Goal: Task Accomplishment & Management: Manage account settings

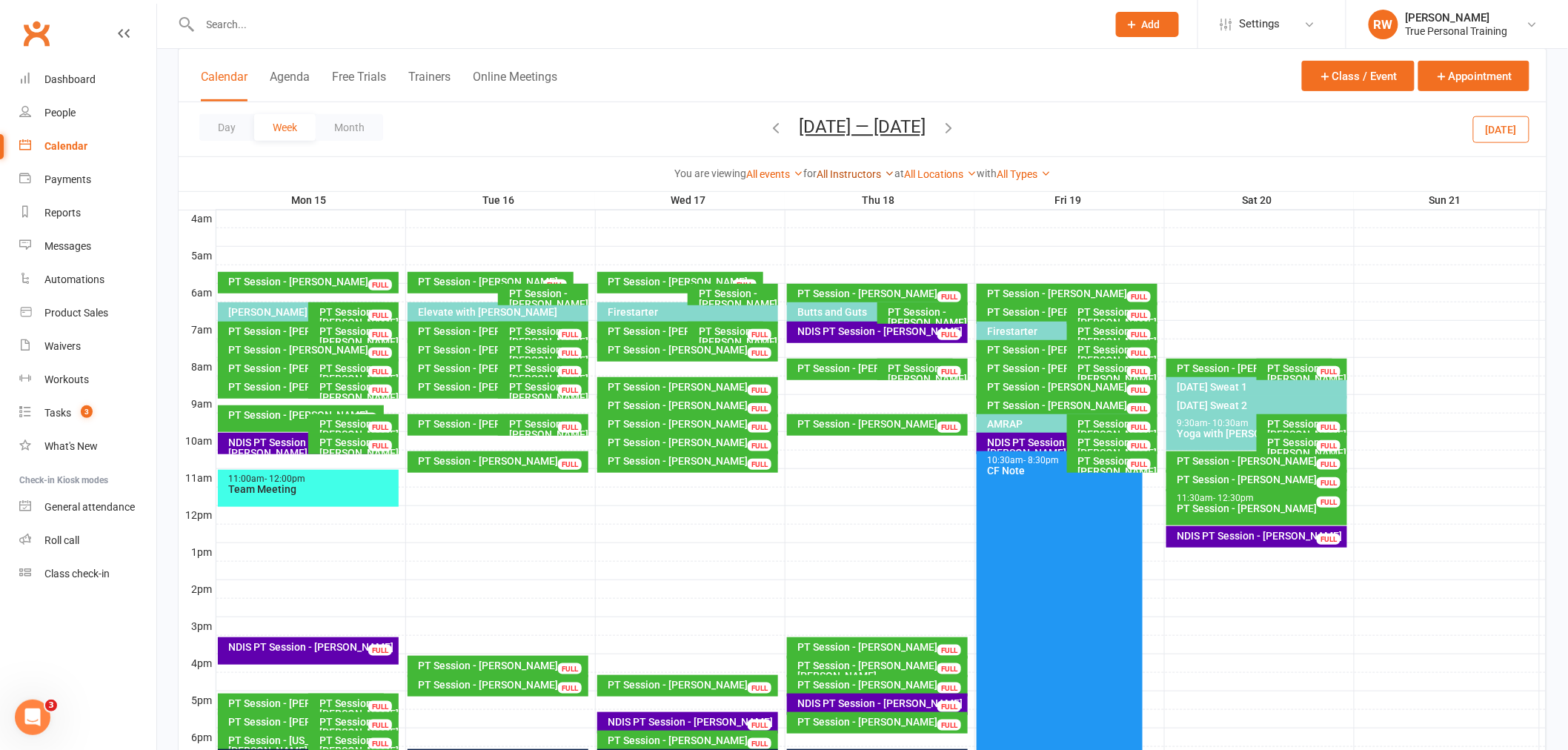
click at [860, 175] on link "All Instructors" at bounding box center [855, 174] width 78 height 12
drag, startPoint x: 841, startPoint y: 267, endPoint x: 815, endPoint y: 205, distance: 67.2
click at [841, 267] on link "[PERSON_NAME]" at bounding box center [820, 261] width 147 height 30
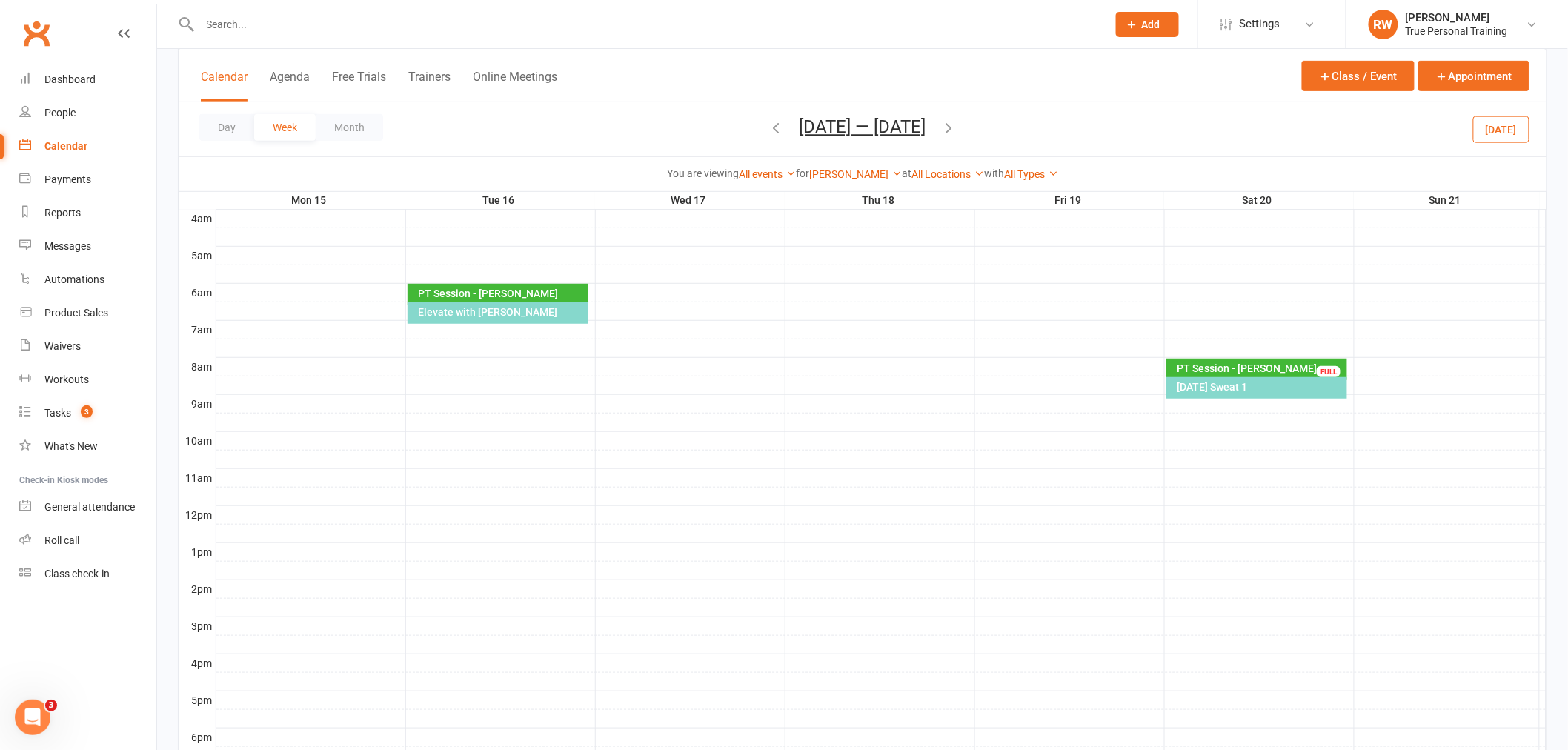
click at [769, 130] on icon "button" at bounding box center [777, 127] width 17 height 17
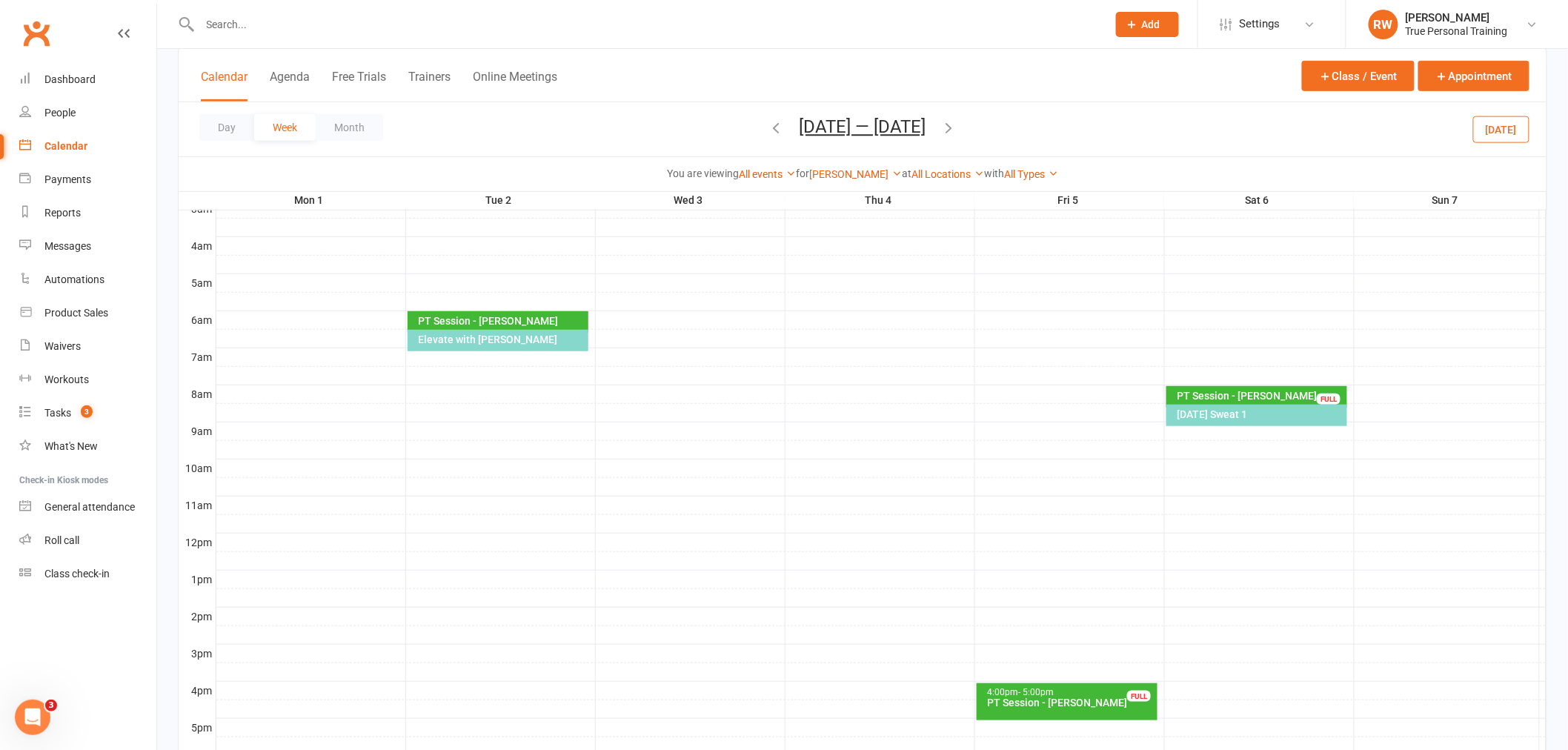
scroll to position [240, 0]
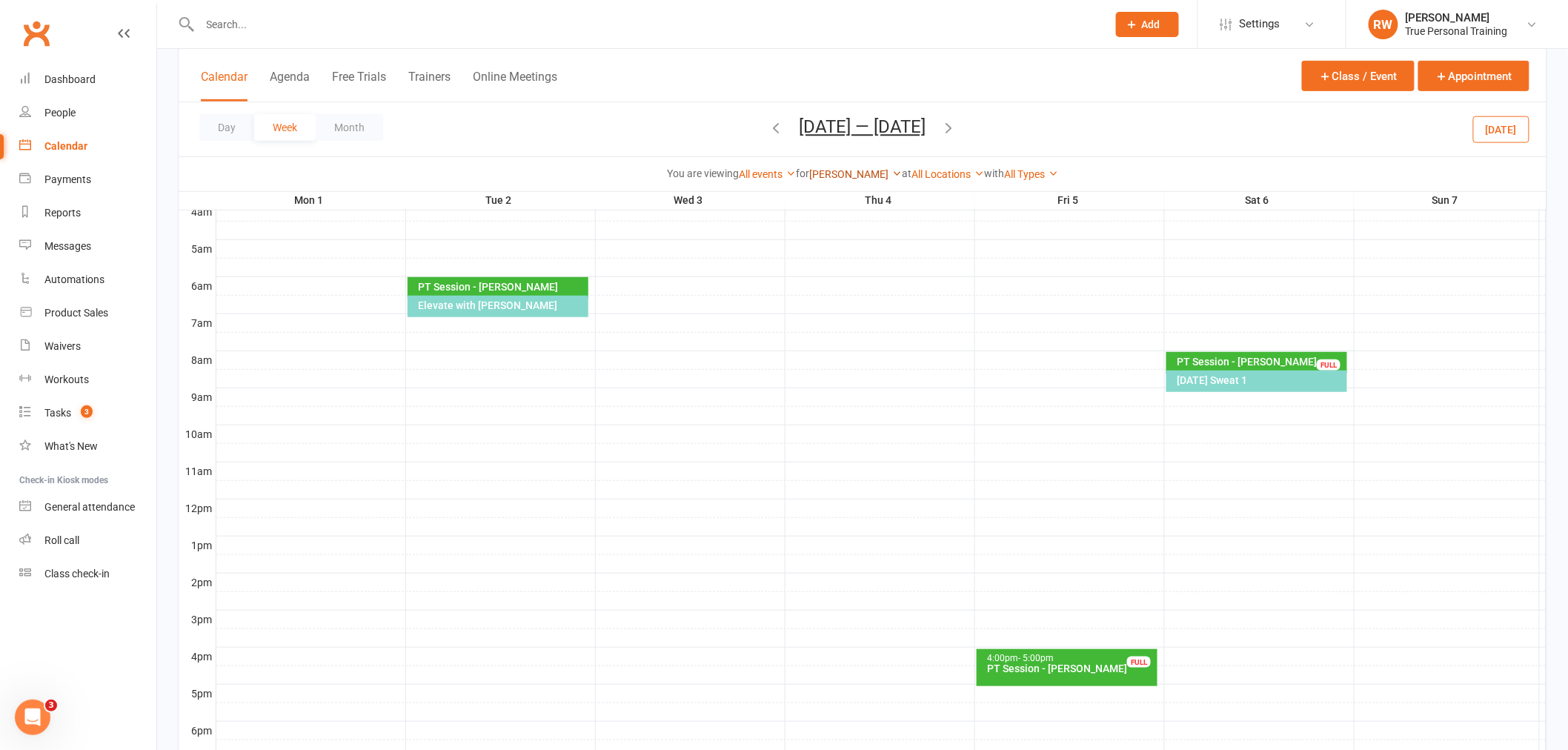
click at [834, 174] on link "[PERSON_NAME]" at bounding box center [855, 174] width 93 height 12
click at [826, 235] on link "[PERSON_NAME]" at bounding box center [827, 232] width 147 height 30
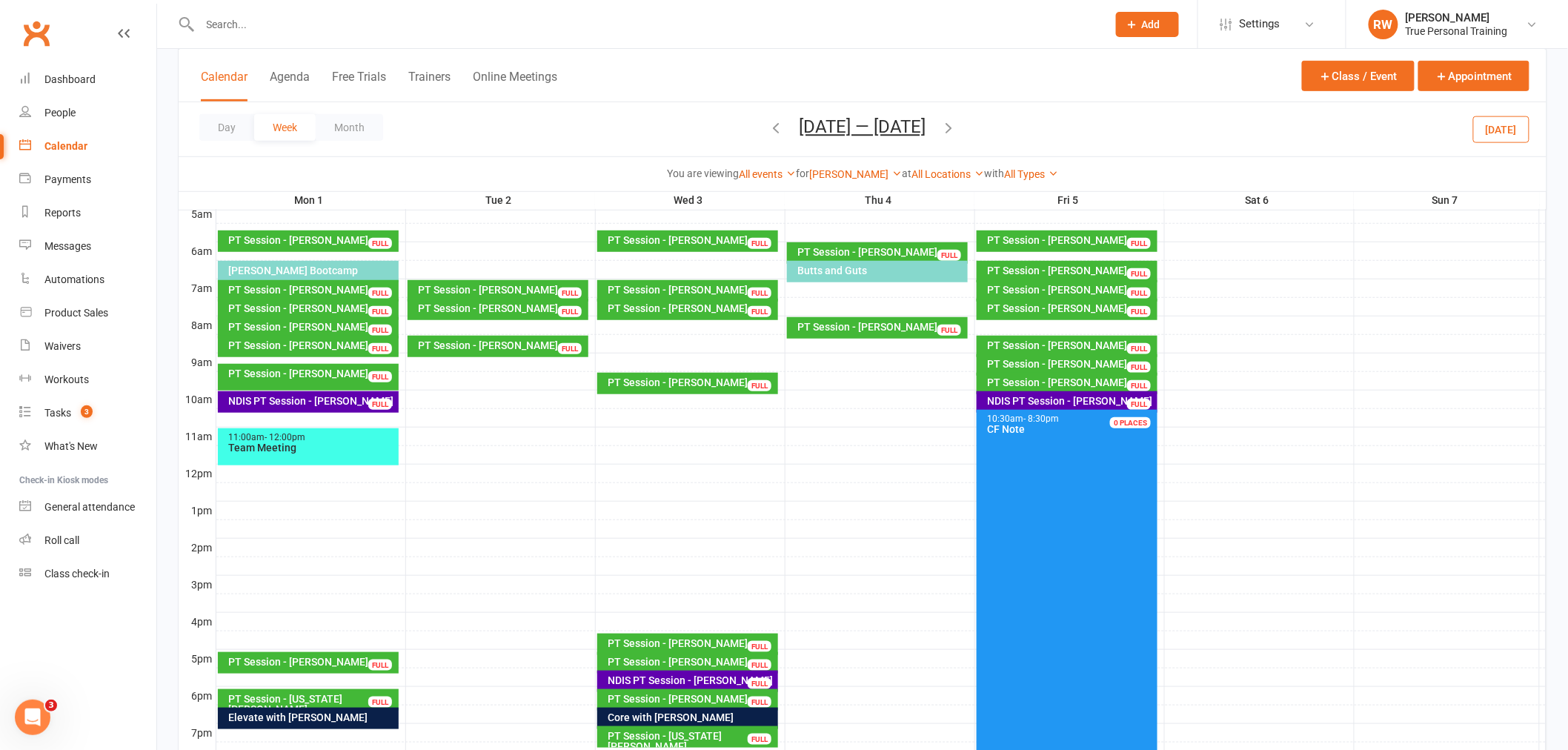
scroll to position [165, 0]
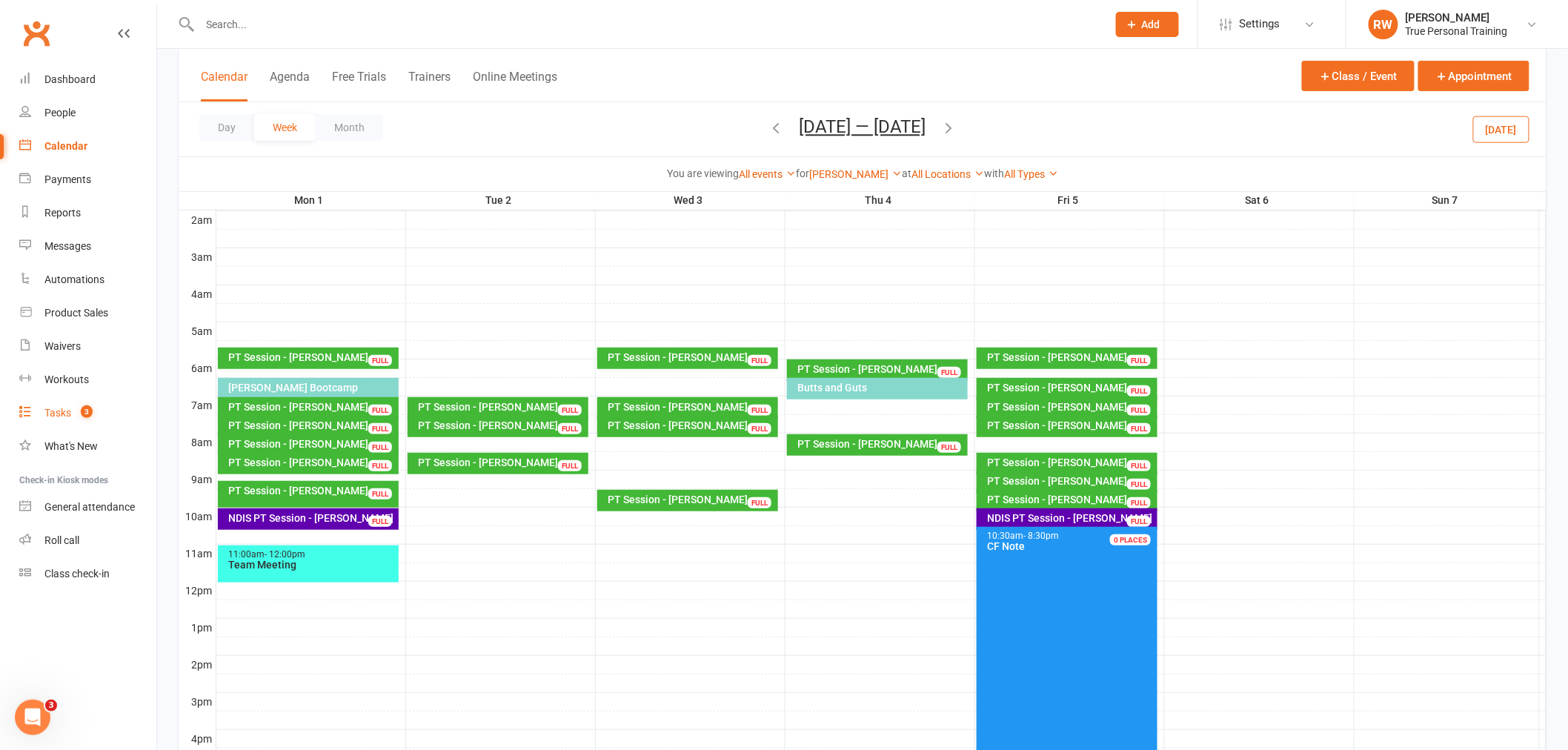
click at [67, 402] on link "Tasks 3" at bounding box center [88, 413] width 137 height 34
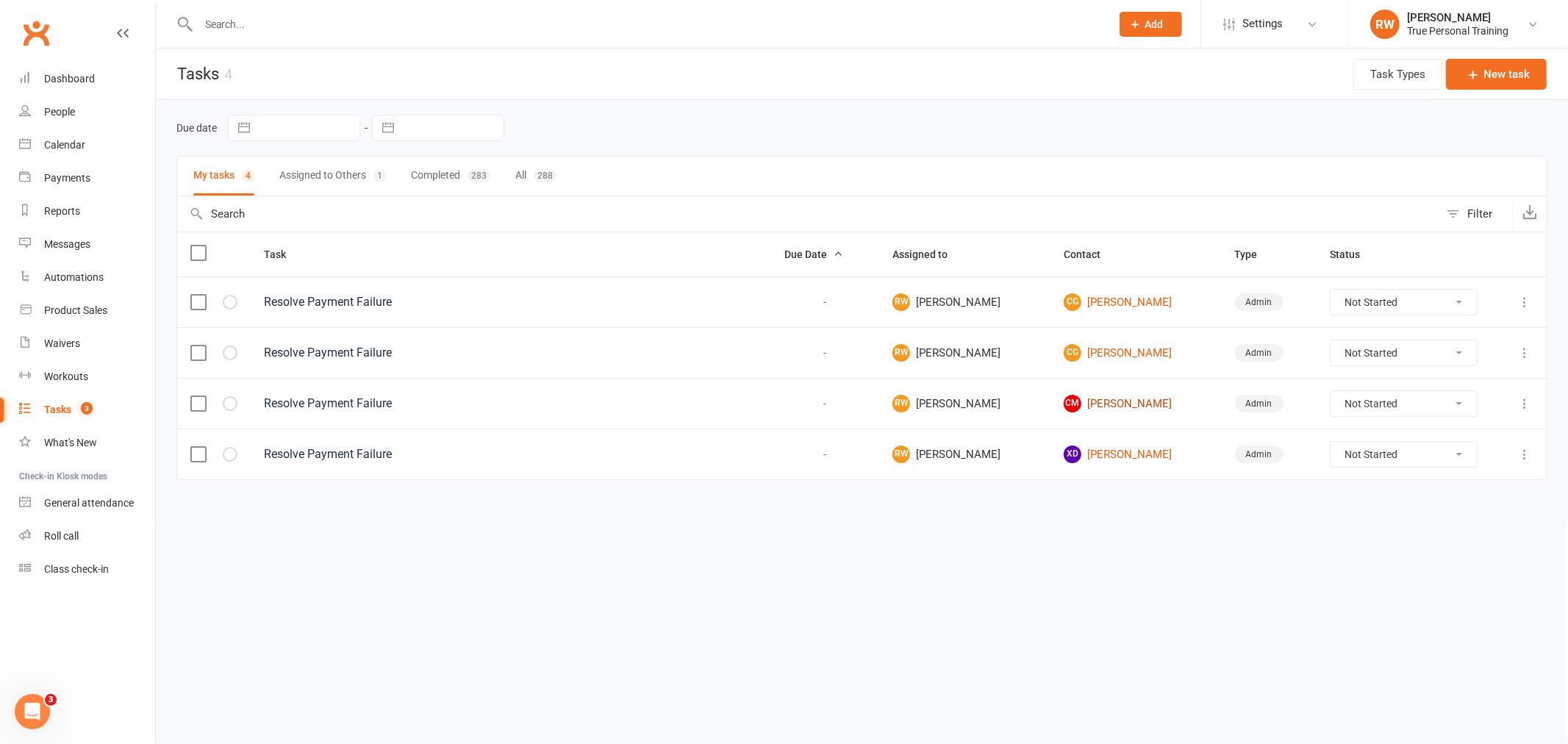
click at [1098, 407] on link "CM [PERSON_NAME]" at bounding box center [1136, 404] width 145 height 18
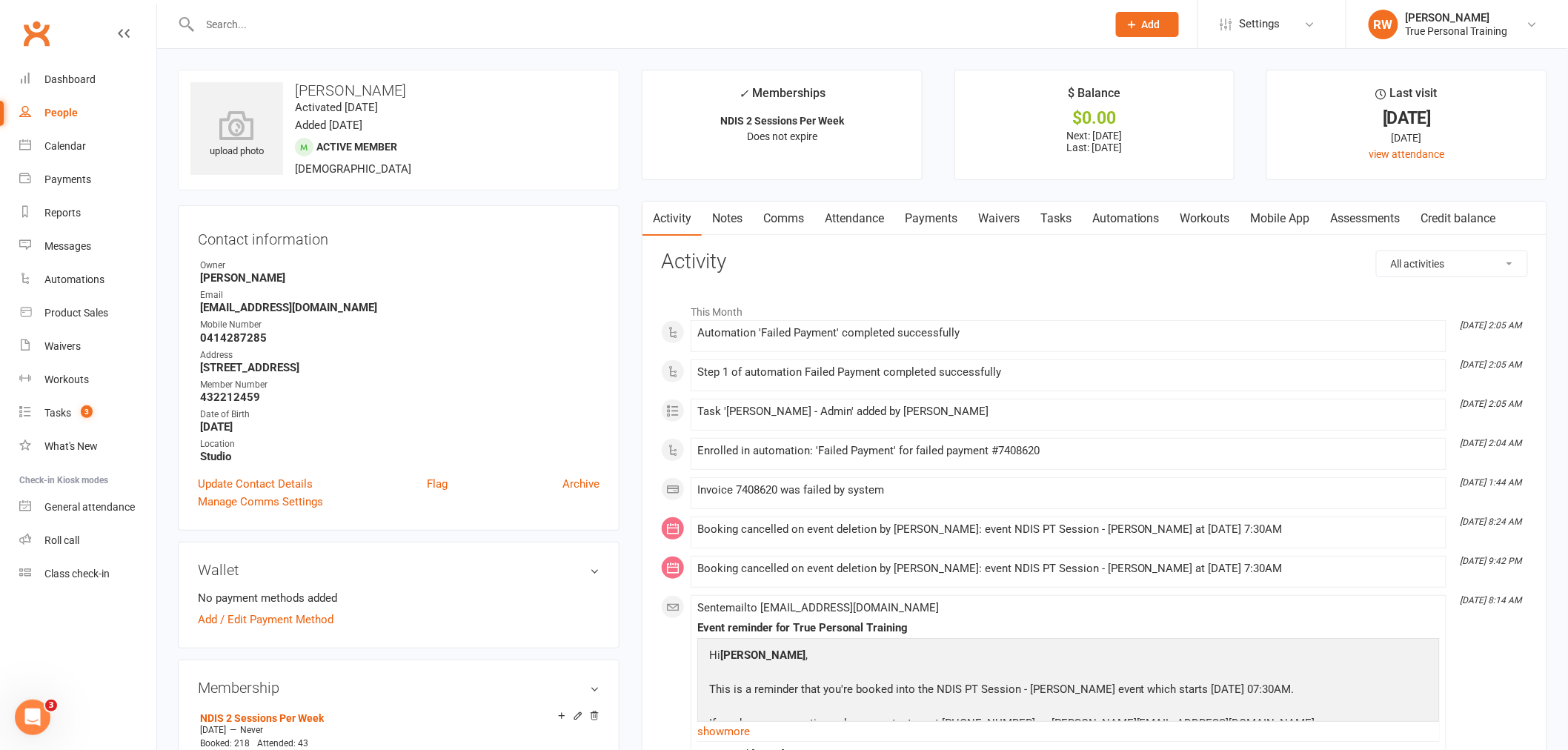
click at [942, 232] on link "Payments" at bounding box center [931, 219] width 73 height 34
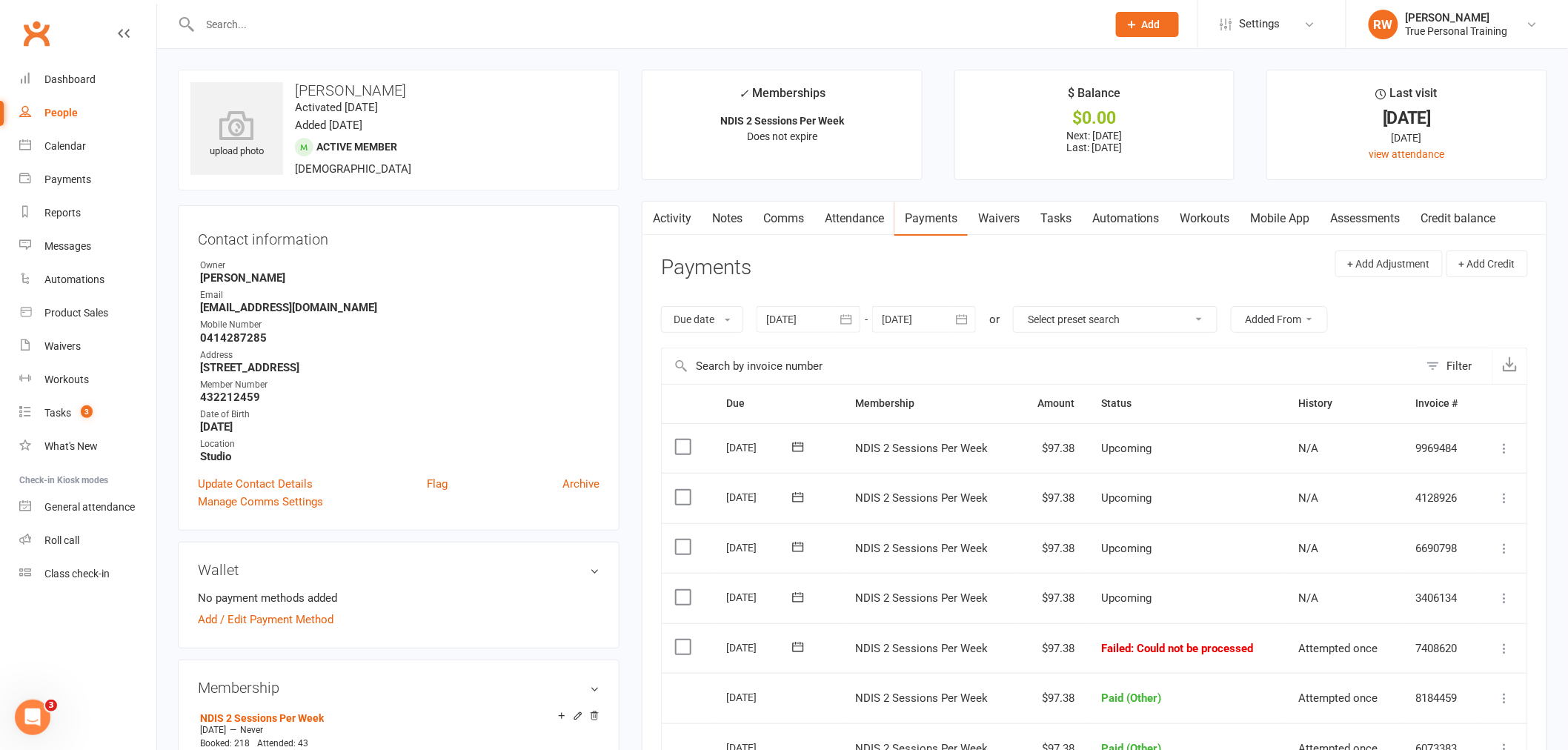
click at [1501, 644] on icon at bounding box center [1505, 648] width 15 height 15
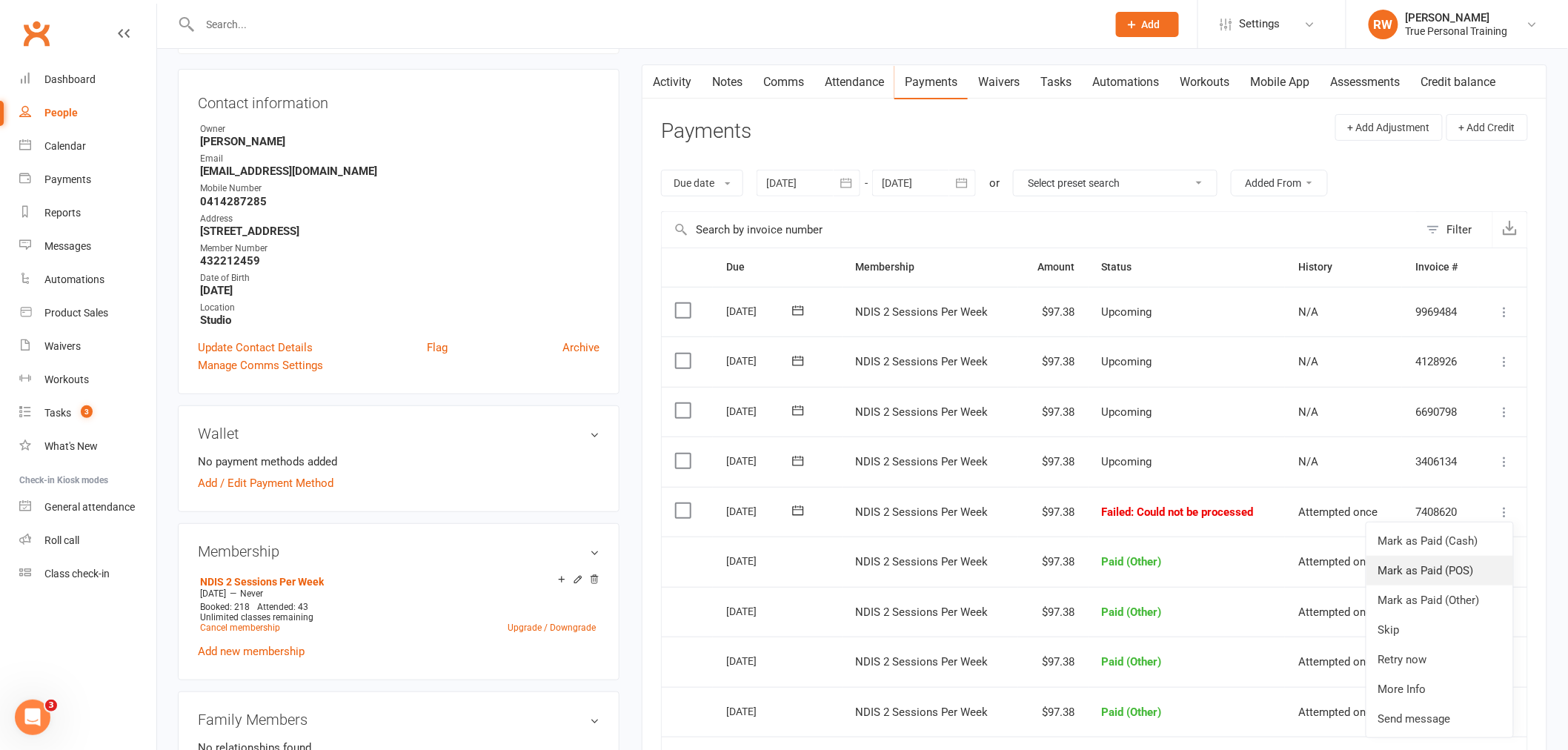
scroll to position [165, 0]
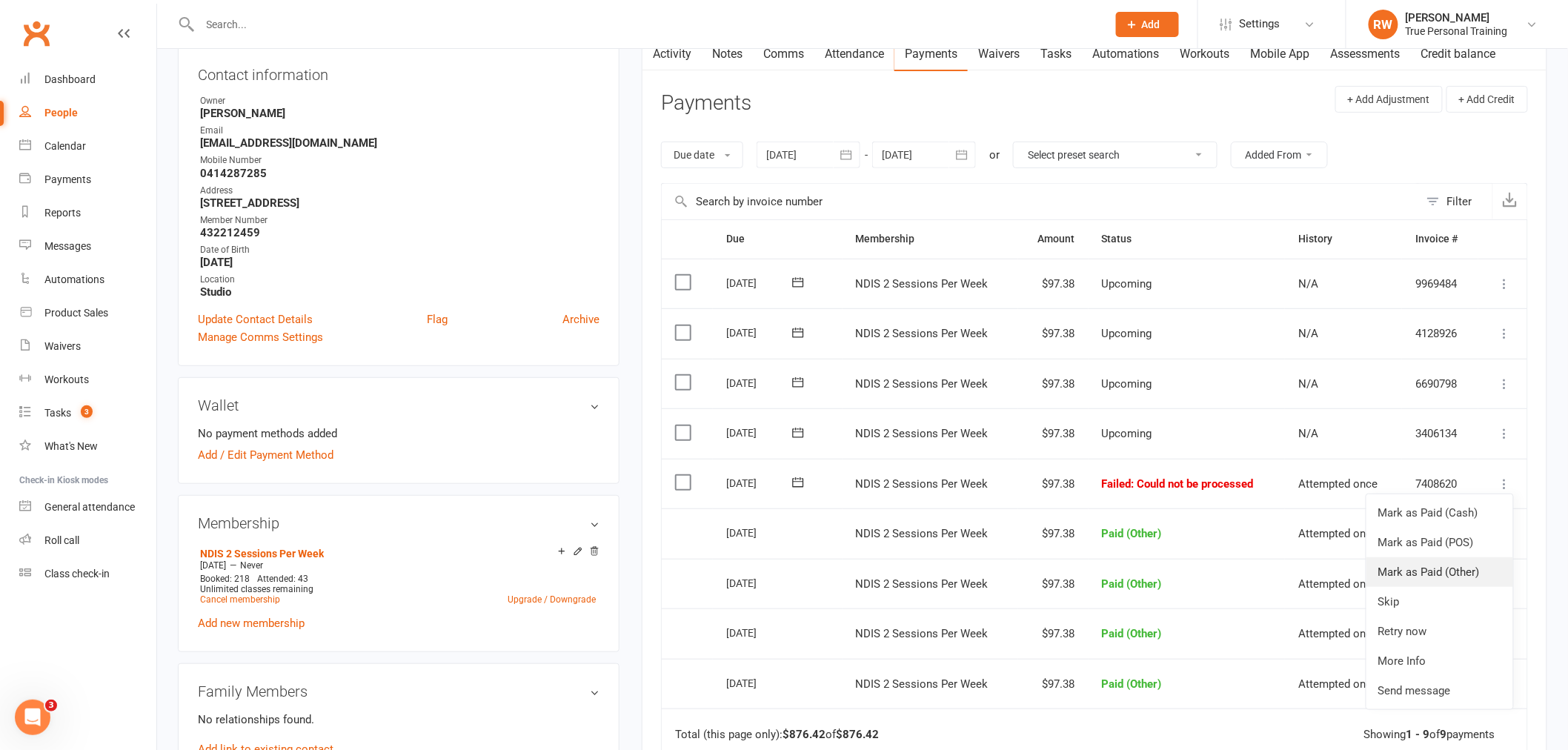
click at [1449, 572] on link "Mark as Paid (Other)" at bounding box center [1440, 572] width 147 height 30
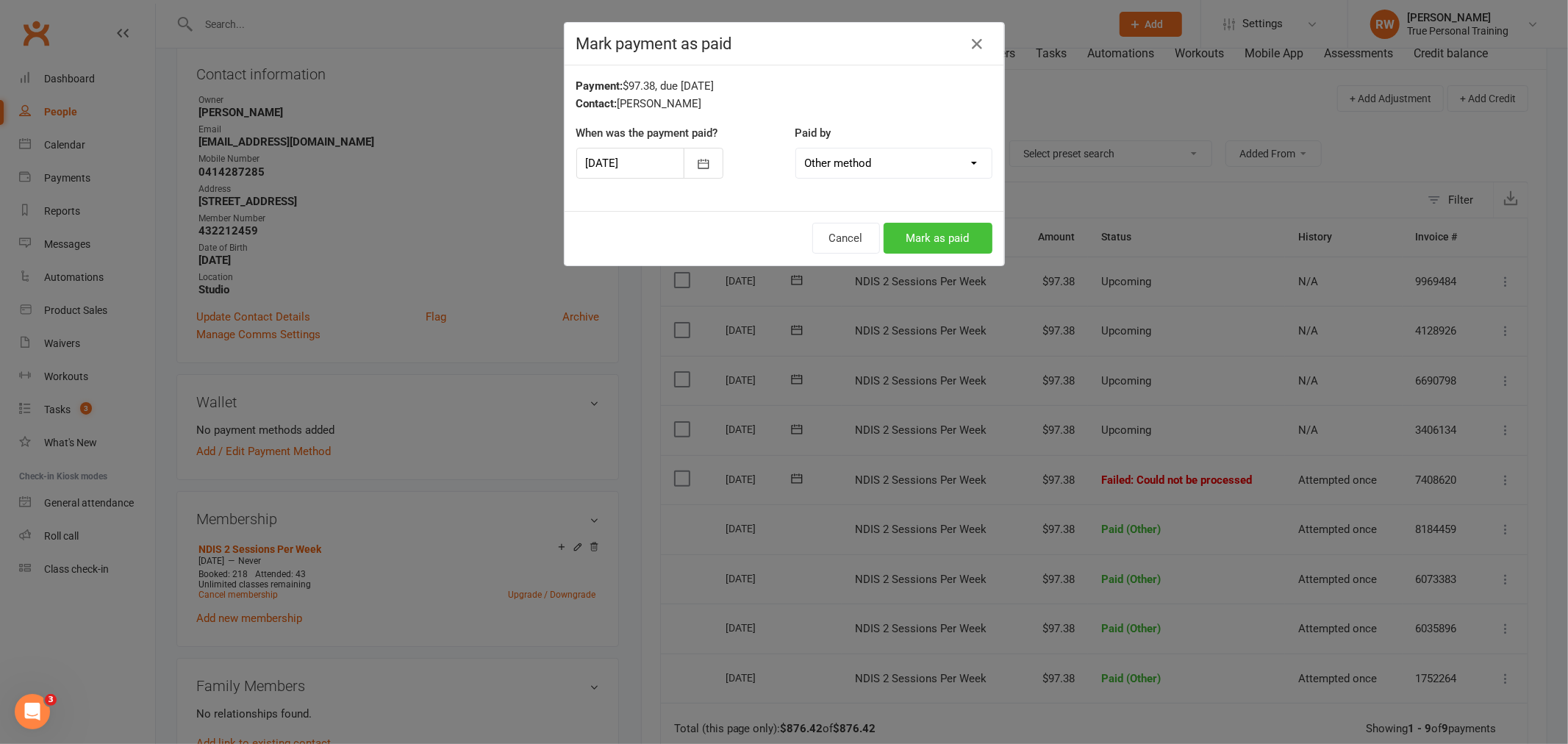
click at [915, 240] on button "Mark as paid" at bounding box center [937, 239] width 109 height 31
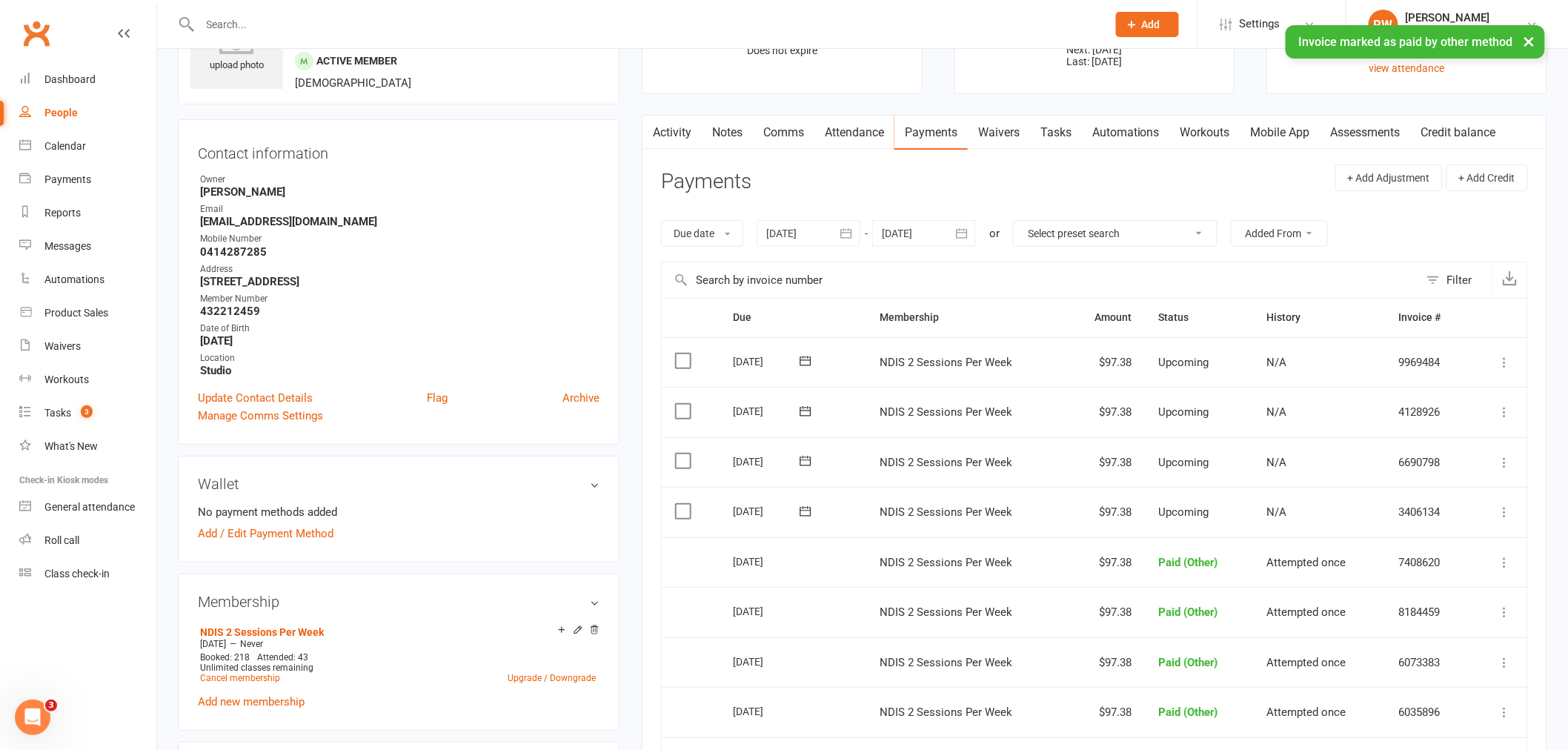
scroll to position [0, 0]
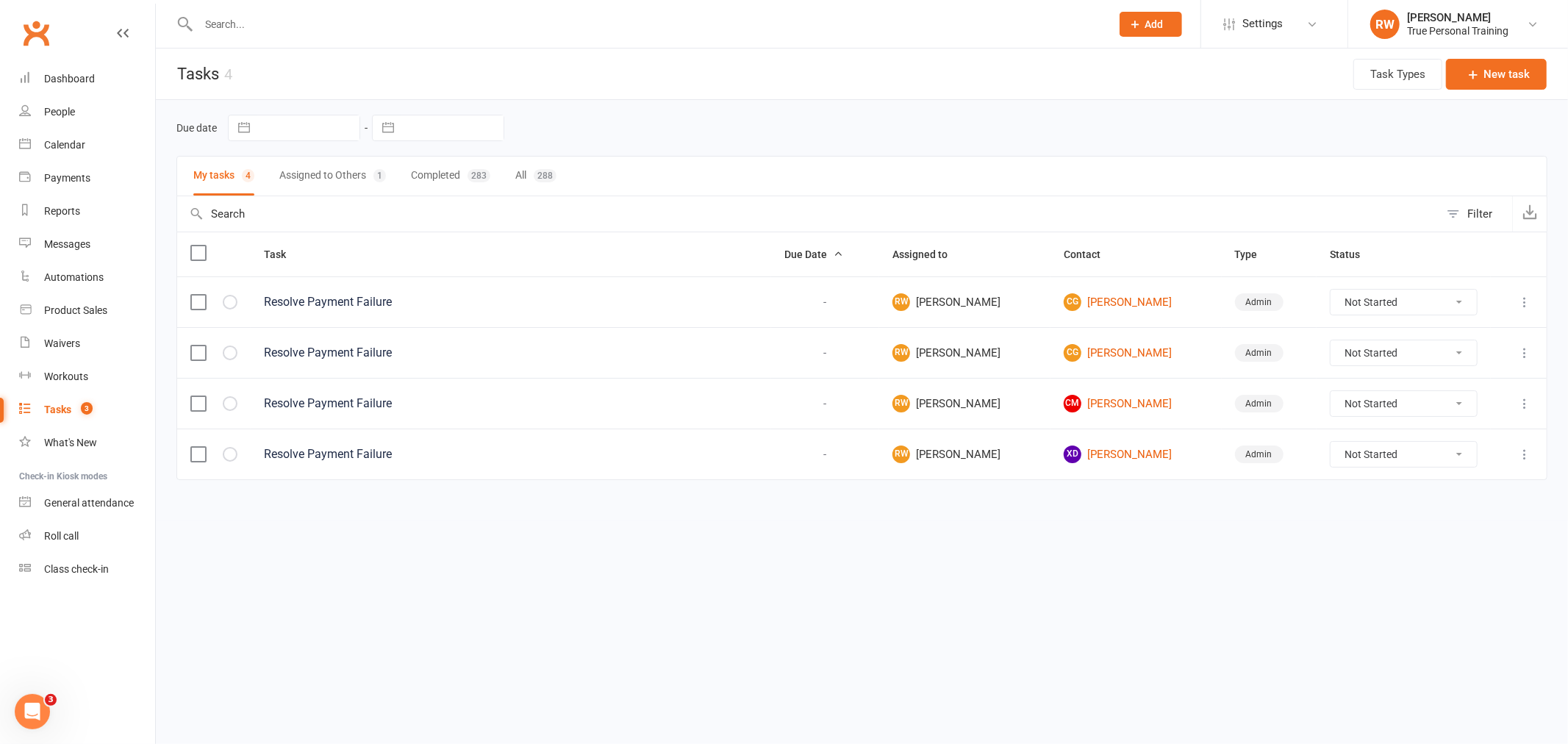
click at [1369, 408] on select "Not Started In Progress Waiting Complete" at bounding box center [1403, 404] width 146 height 25
click at [1330, 393] on select "Not Started In Progress Waiting Complete" at bounding box center [1403, 404] width 146 height 25
select select "unstarted"
click at [1094, 400] on link "XD [PERSON_NAME]" at bounding box center [1136, 404] width 145 height 18
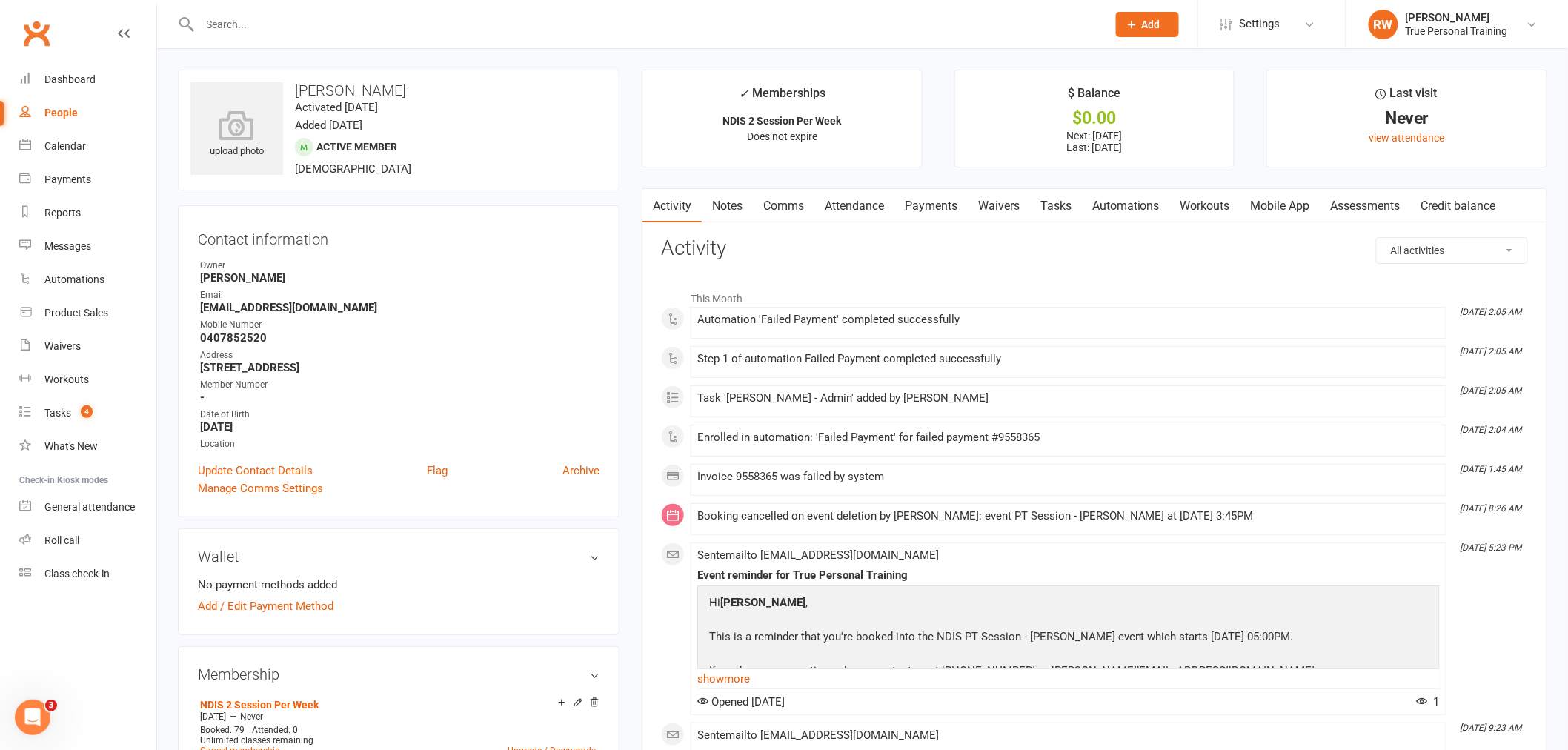
click at [951, 197] on link "Payments" at bounding box center [931, 206] width 73 height 34
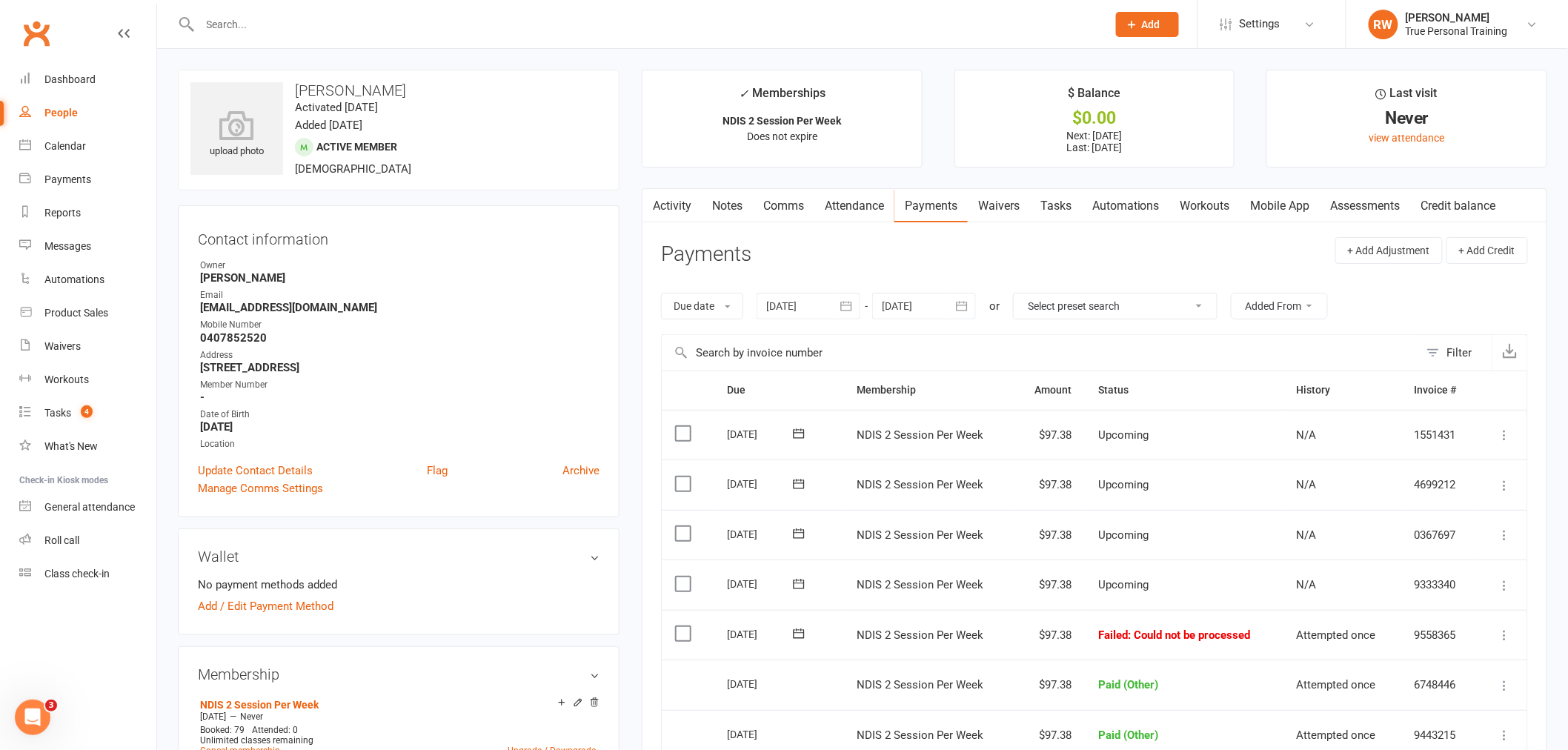
click at [1501, 632] on icon at bounding box center [1505, 635] width 15 height 15
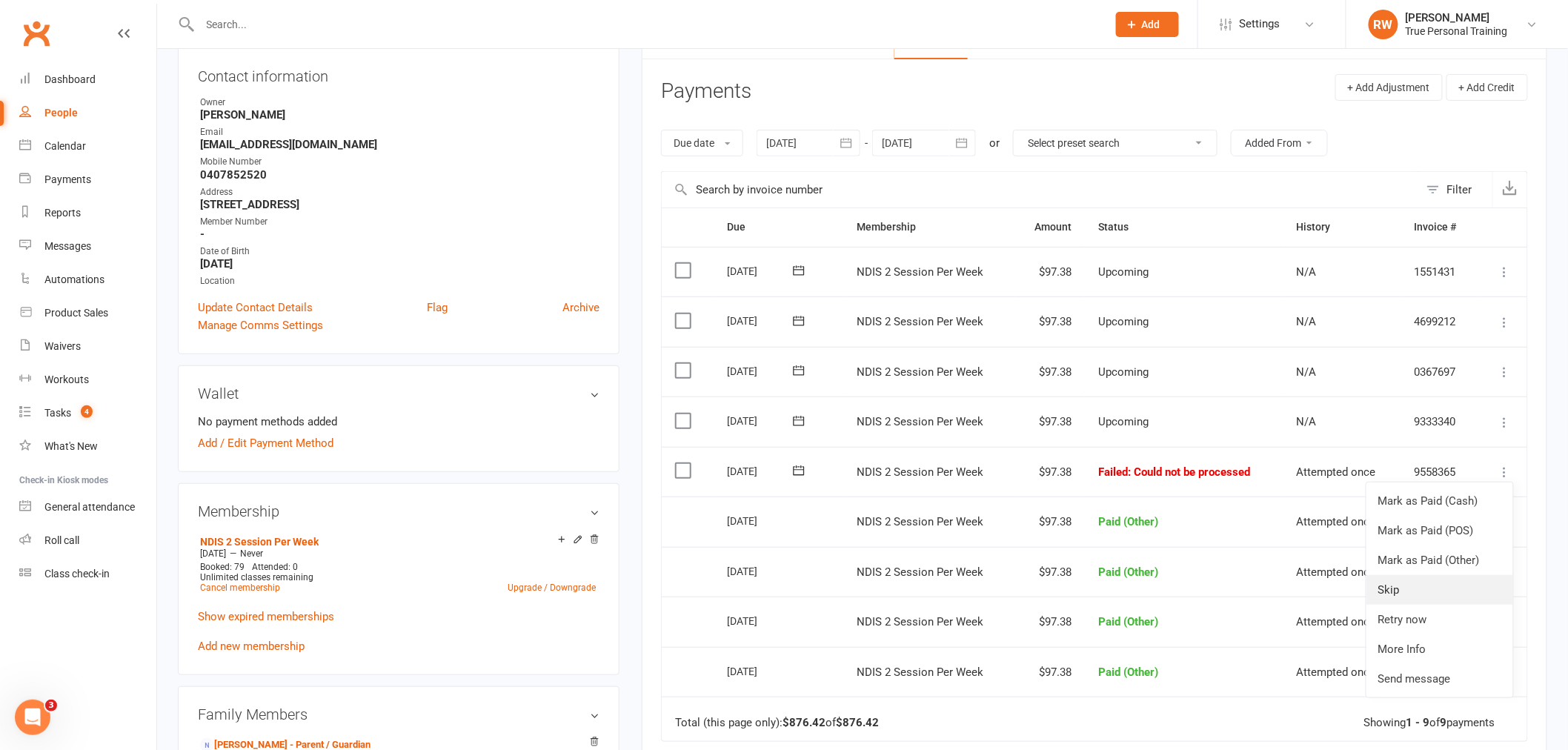
scroll to position [165, 0]
click at [1405, 564] on link "Mark as Paid (Other)" at bounding box center [1440, 559] width 147 height 30
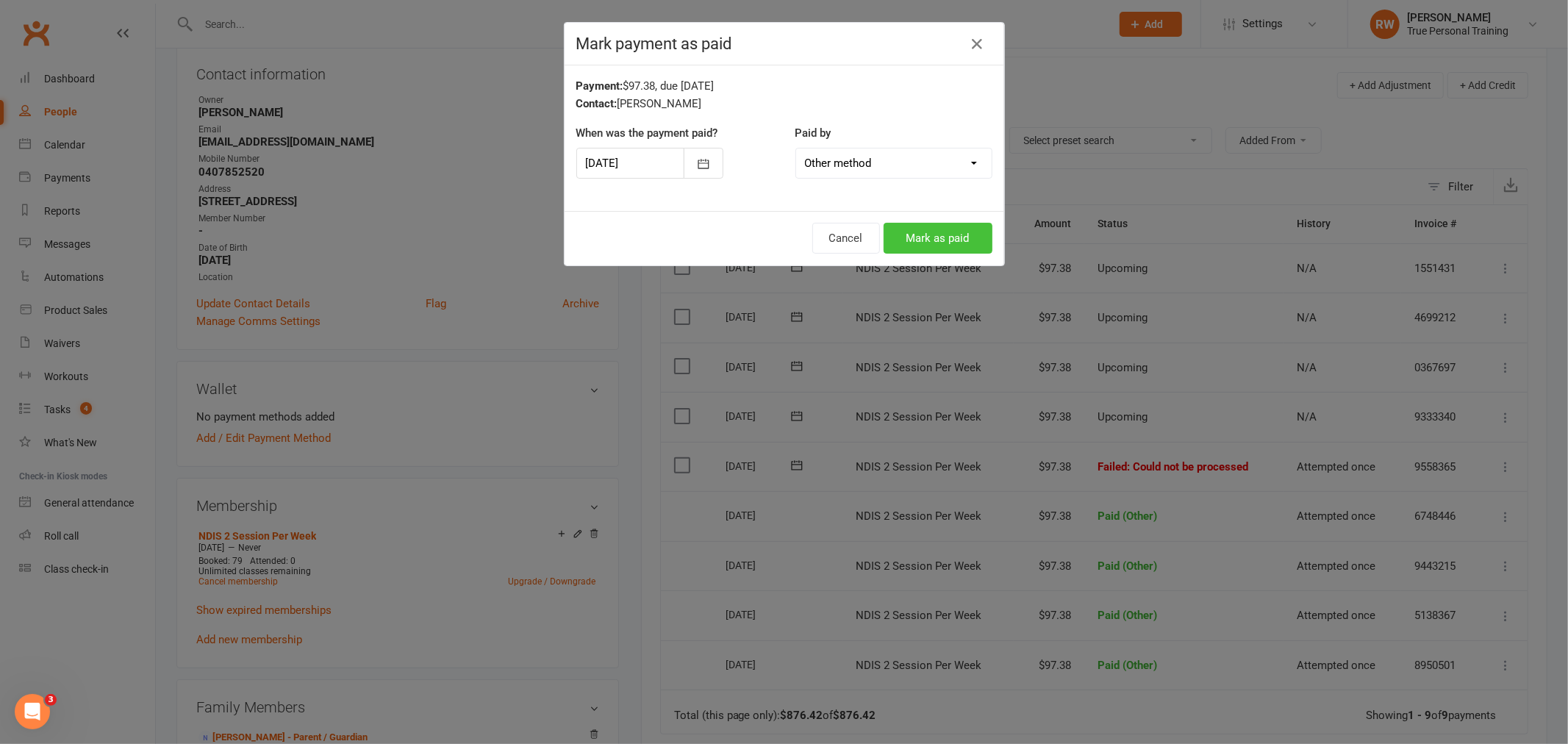
click at [935, 244] on button "Mark as paid" at bounding box center [937, 239] width 109 height 31
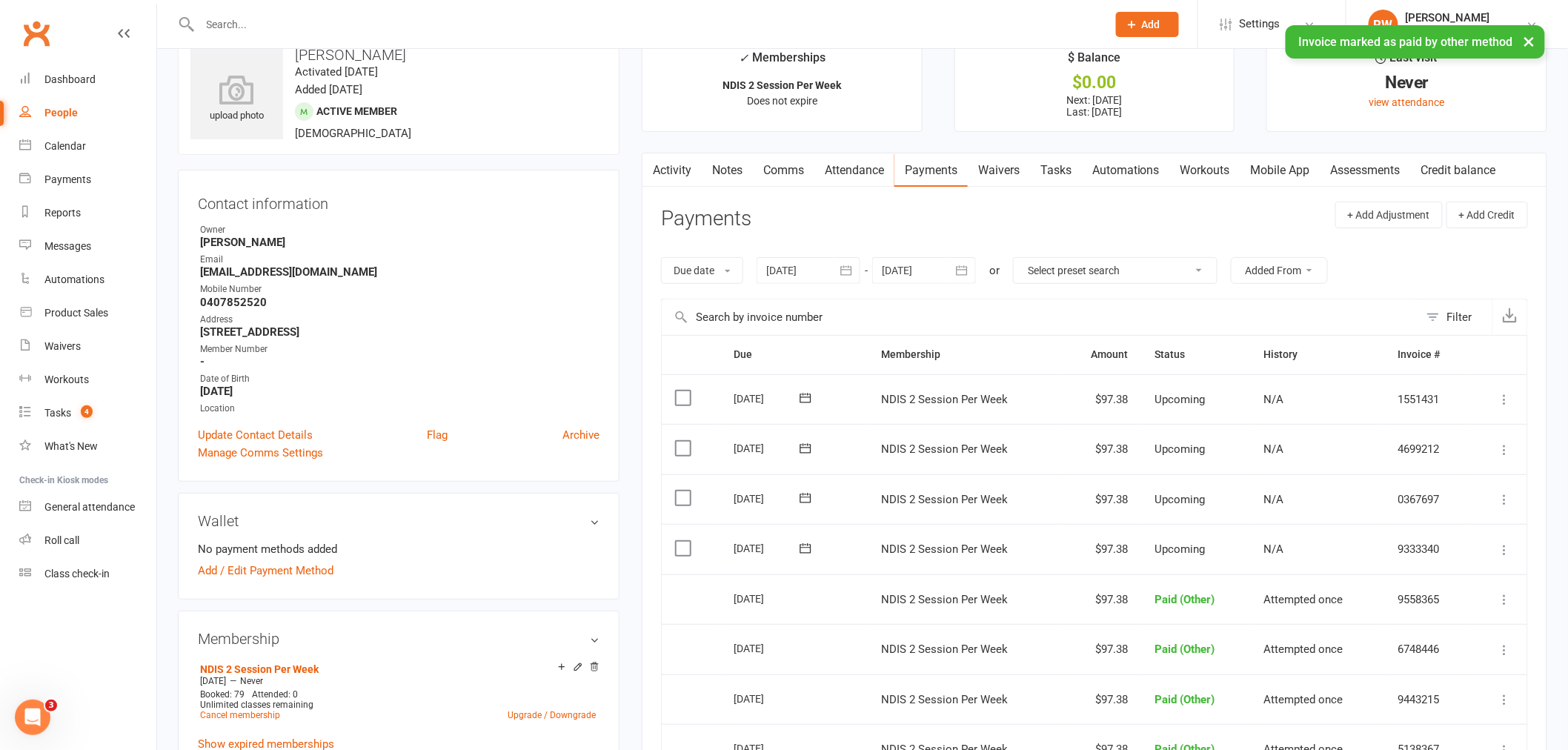
scroll to position [0, 0]
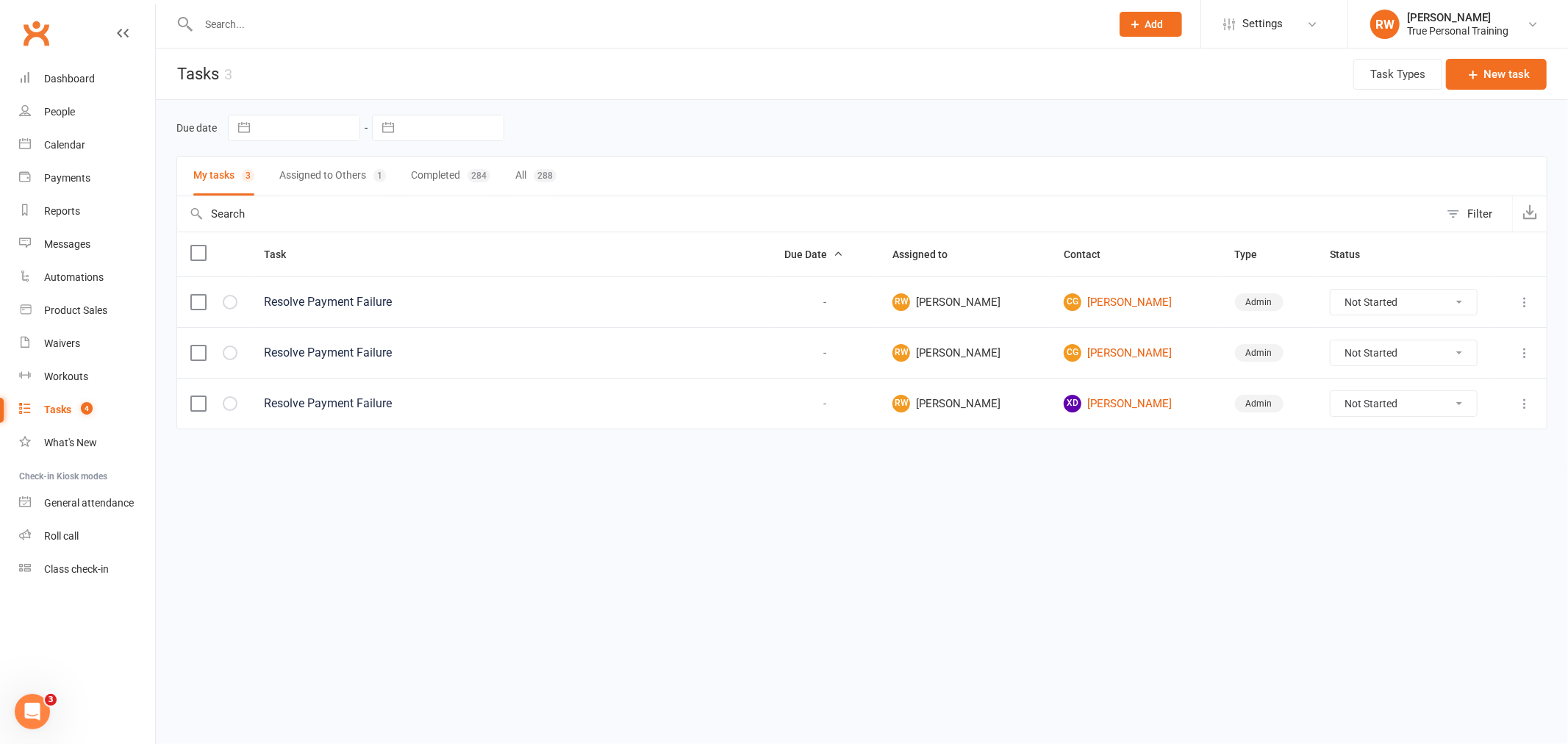
drag, startPoint x: 864, startPoint y: 155, endPoint x: 1379, endPoint y: 328, distance: 543.3
click at [865, 155] on div "Due date Navigate forward to interact with the calendar and select a date. Pres…" at bounding box center [861, 127] width 1371 height 56
click at [1377, 400] on select "Not Started In Progress Waiting Complete" at bounding box center [1403, 404] width 146 height 25
click at [1330, 393] on select "Not Started In Progress Waiting Complete" at bounding box center [1403, 404] width 146 height 25
select select "unstarted"
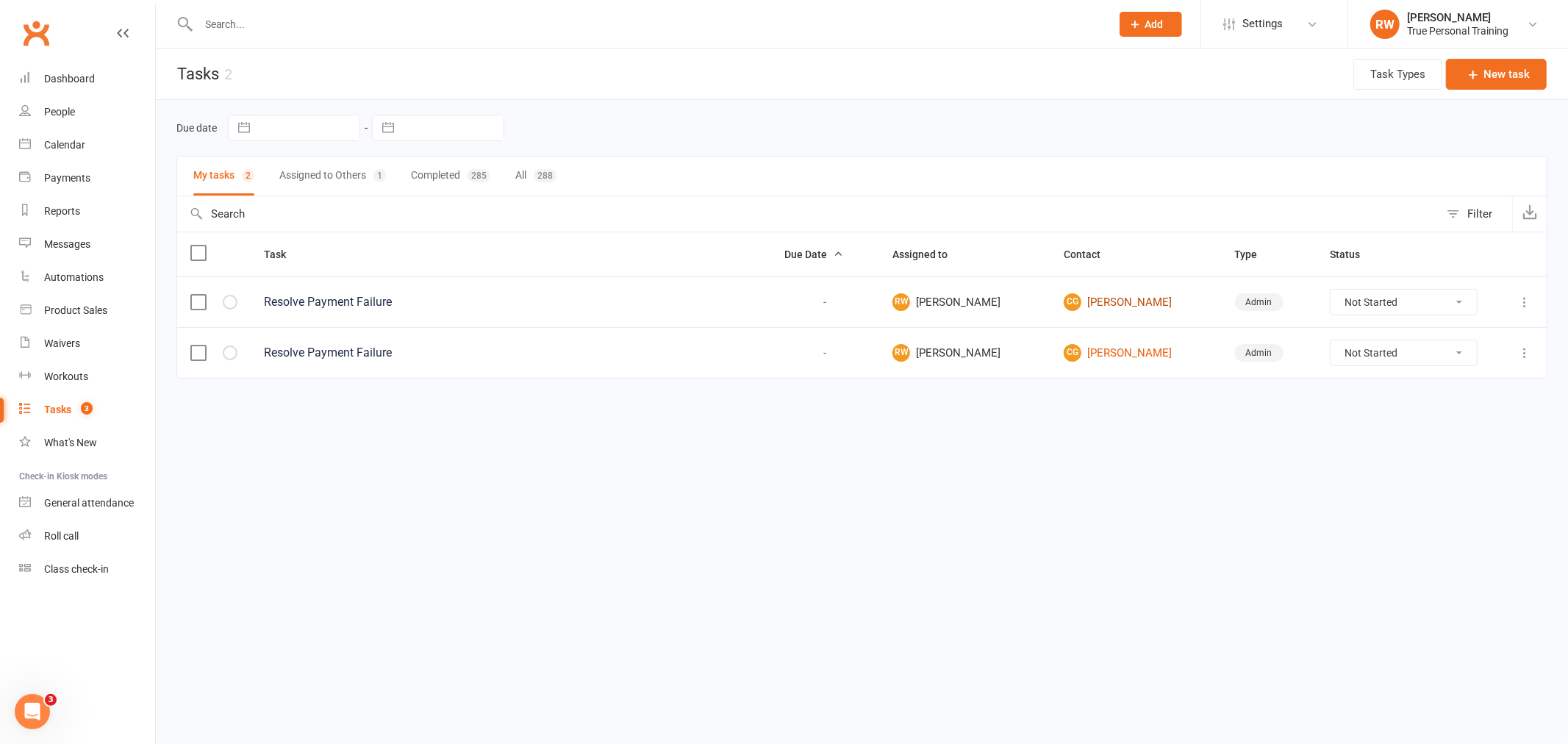
click at [1129, 304] on link "CG [PERSON_NAME]" at bounding box center [1136, 302] width 145 height 18
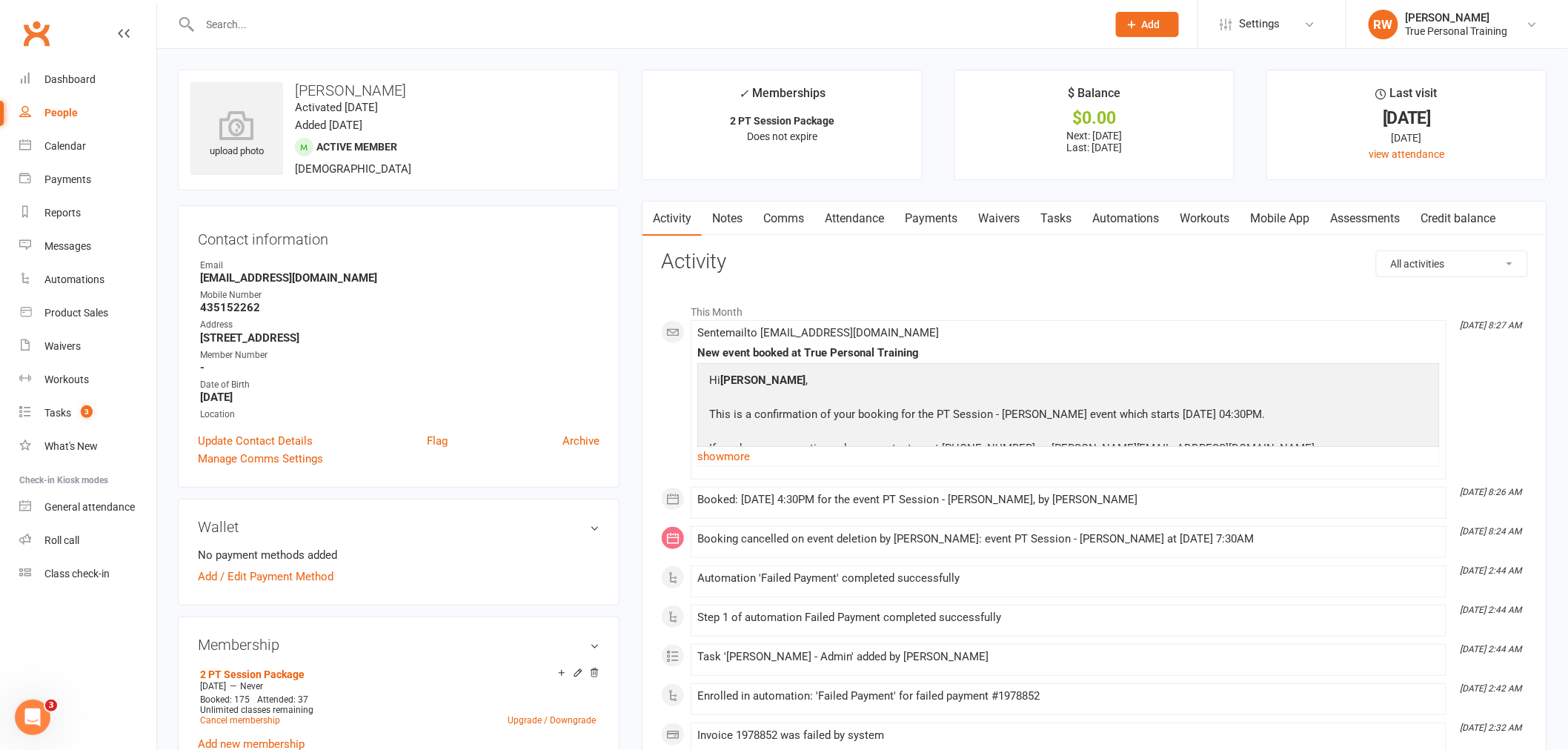
click at [945, 210] on link "Payments" at bounding box center [931, 219] width 73 height 34
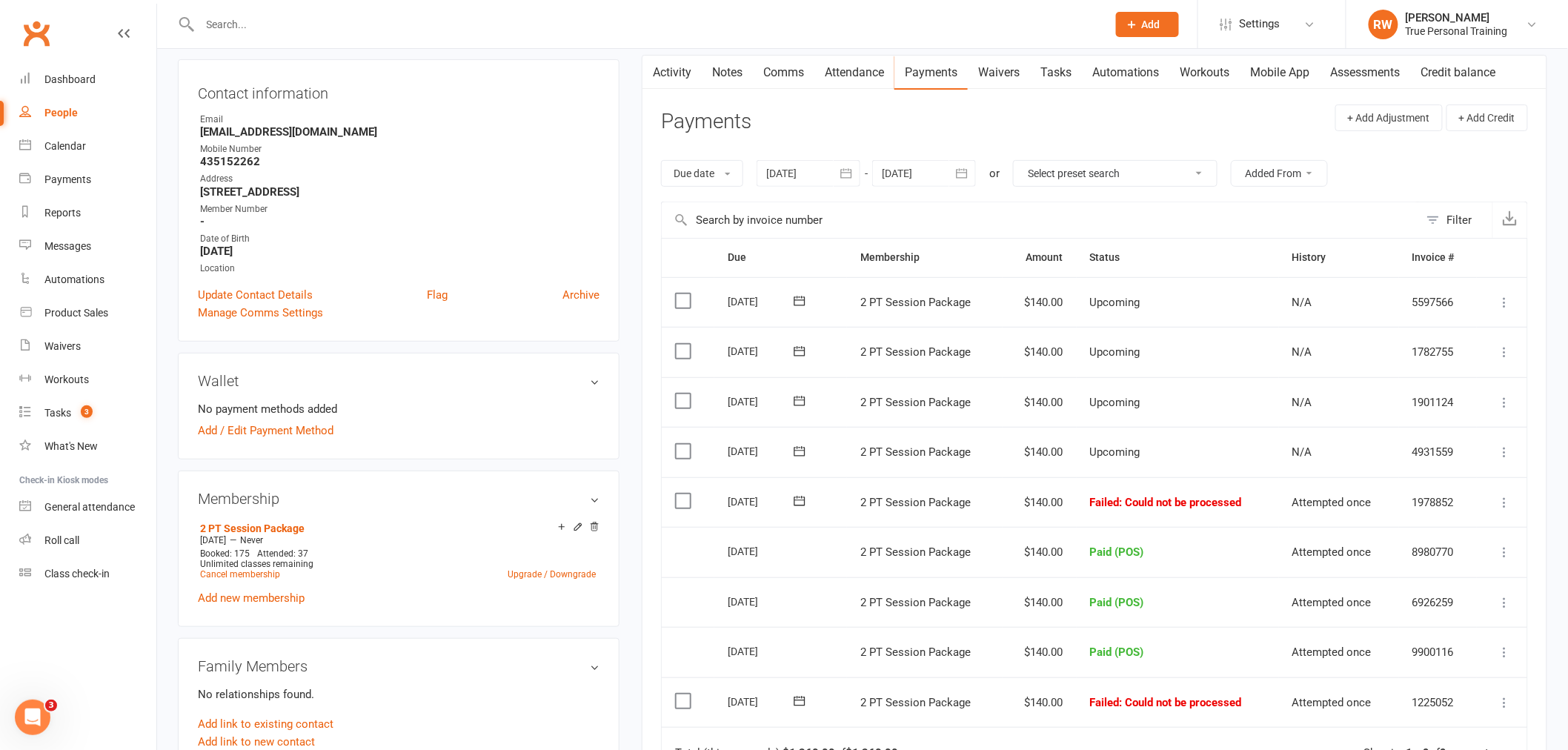
scroll to position [165, 0]
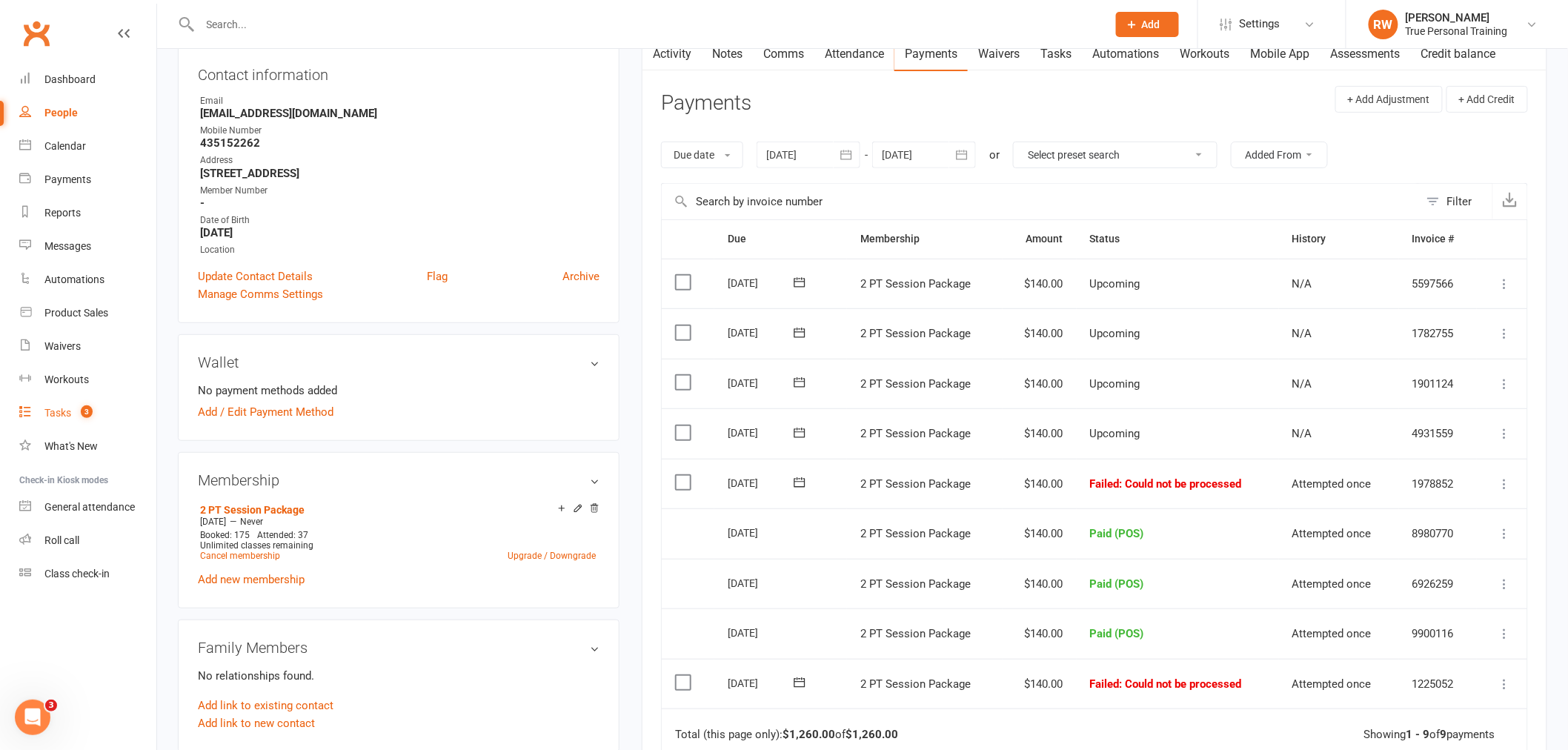
click at [60, 414] on div "Tasks" at bounding box center [57, 413] width 27 height 12
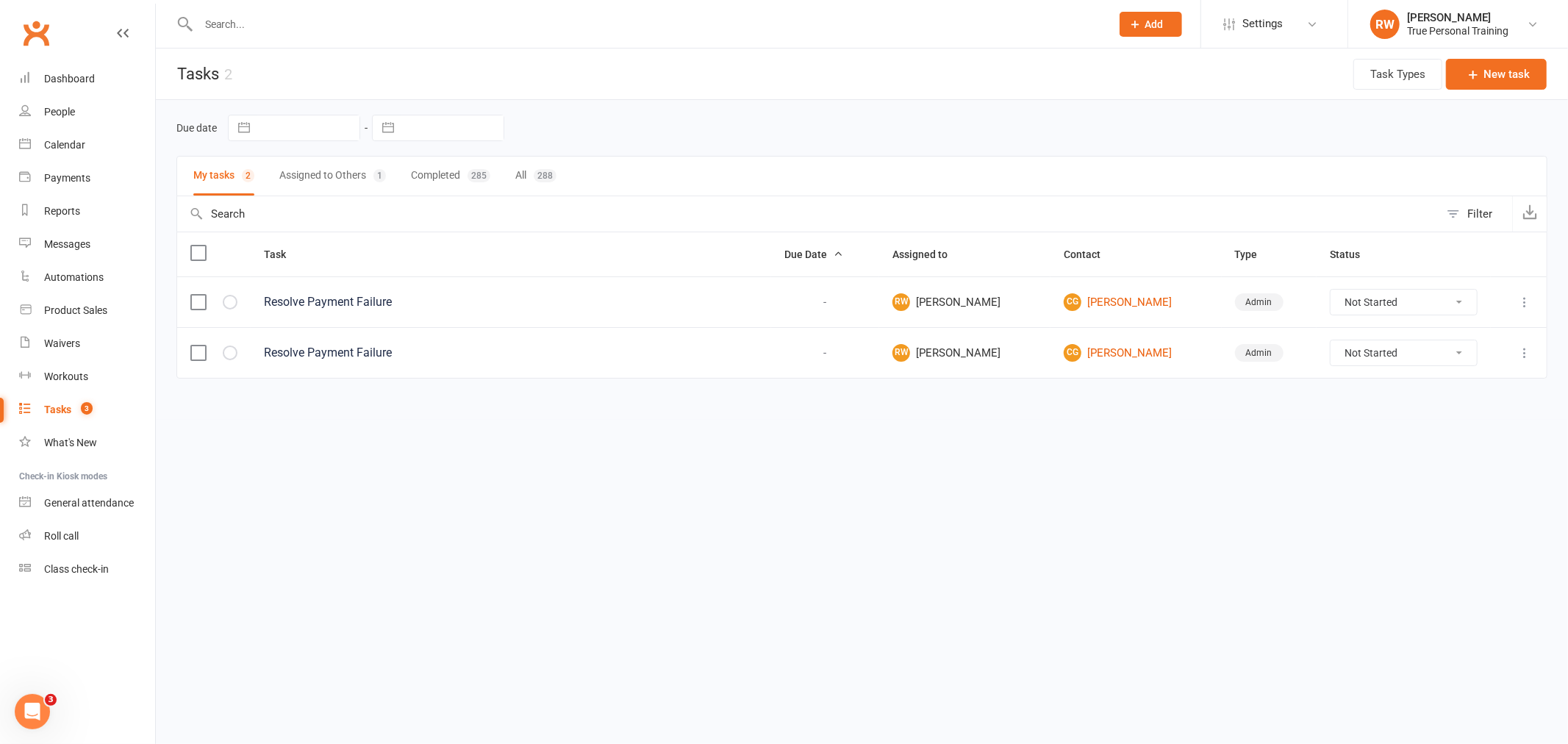
click at [304, 187] on button "Assigned to Others 1" at bounding box center [332, 176] width 107 height 39
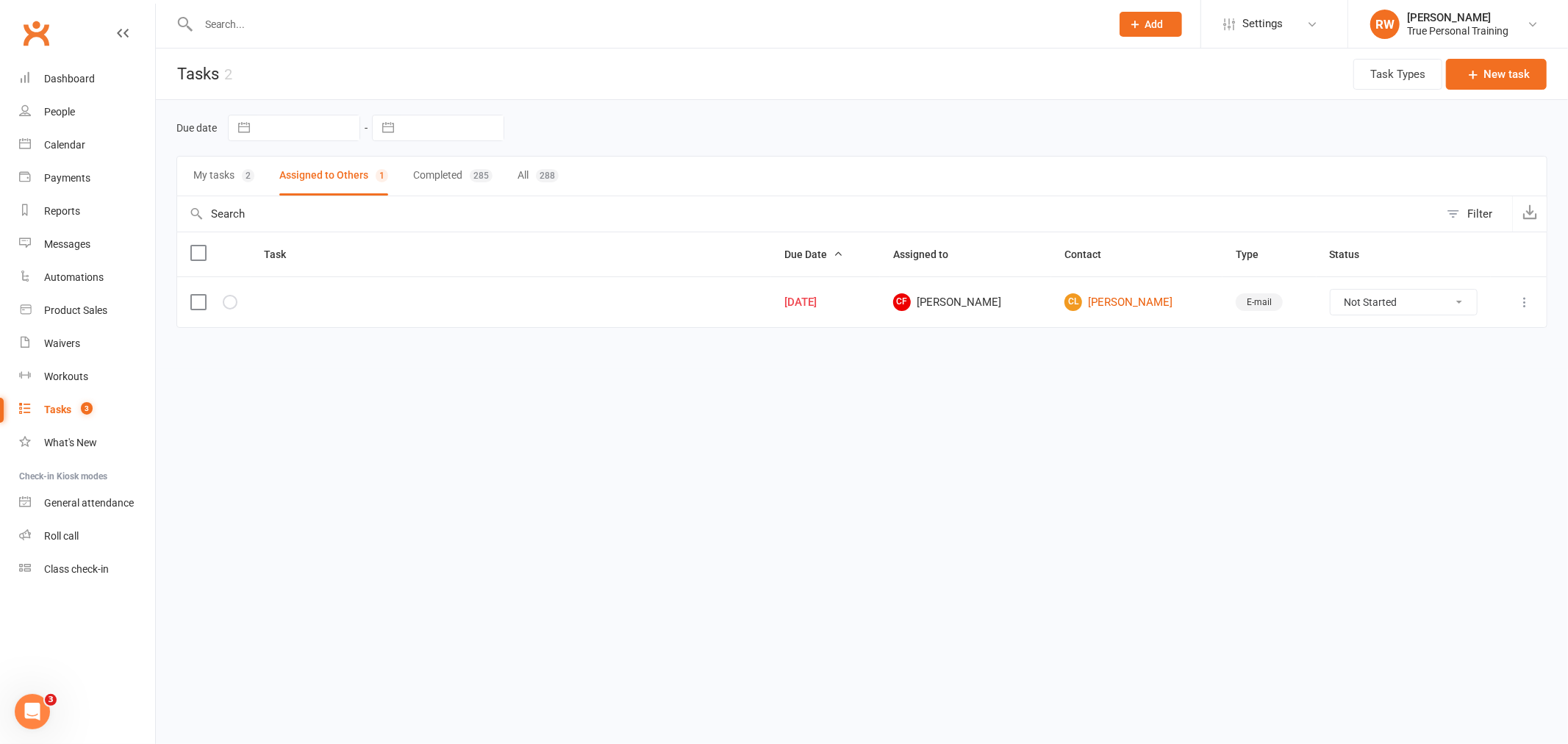
click at [1402, 305] on select "Not Started In Progress Waiting Complete" at bounding box center [1404, 302] width 147 height 25
click at [1330, 291] on select "Not Started In Progress Waiting Complete" at bounding box center [1404, 302] width 147 height 25
select select "unstarted"
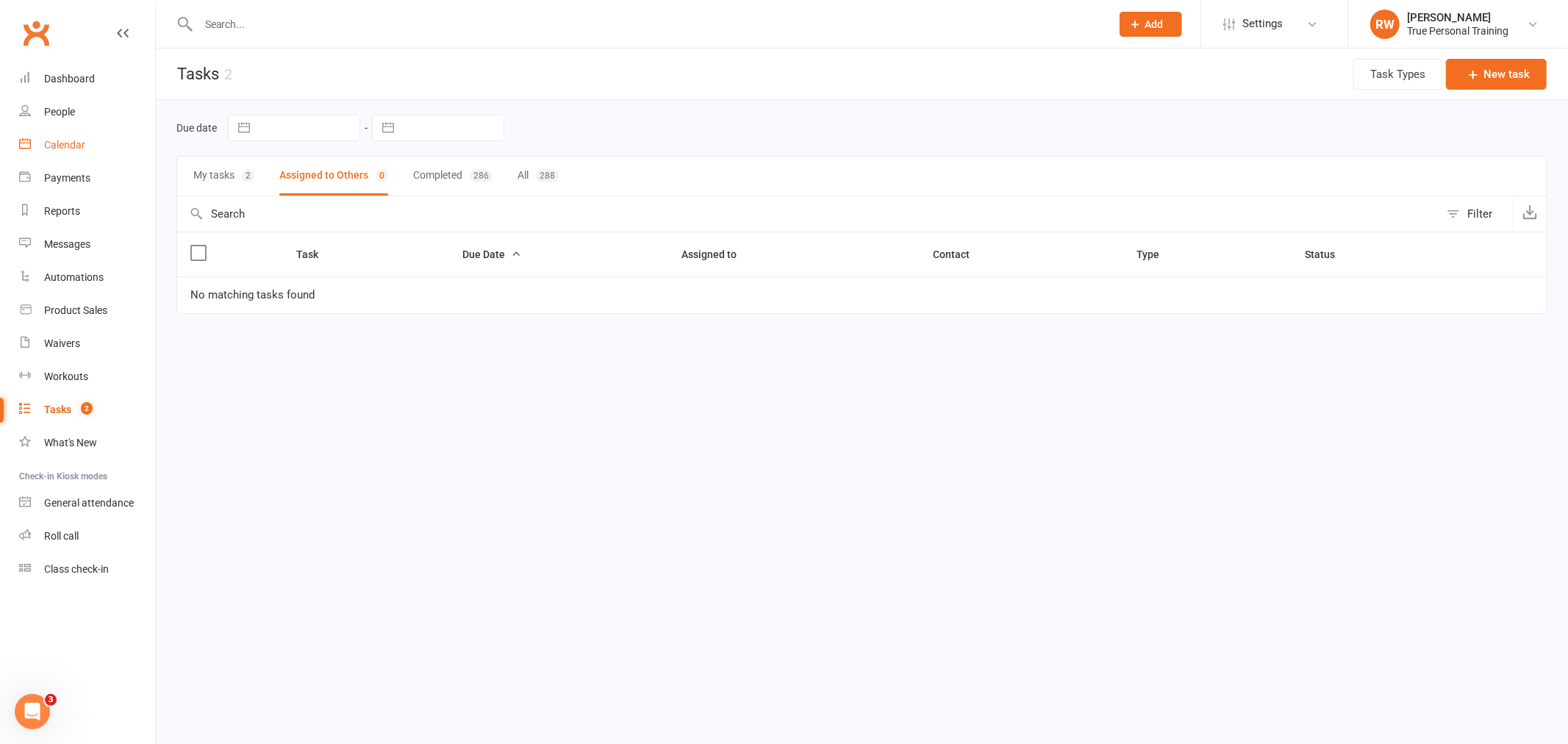
click at [99, 156] on link "Calendar" at bounding box center [87, 146] width 136 height 33
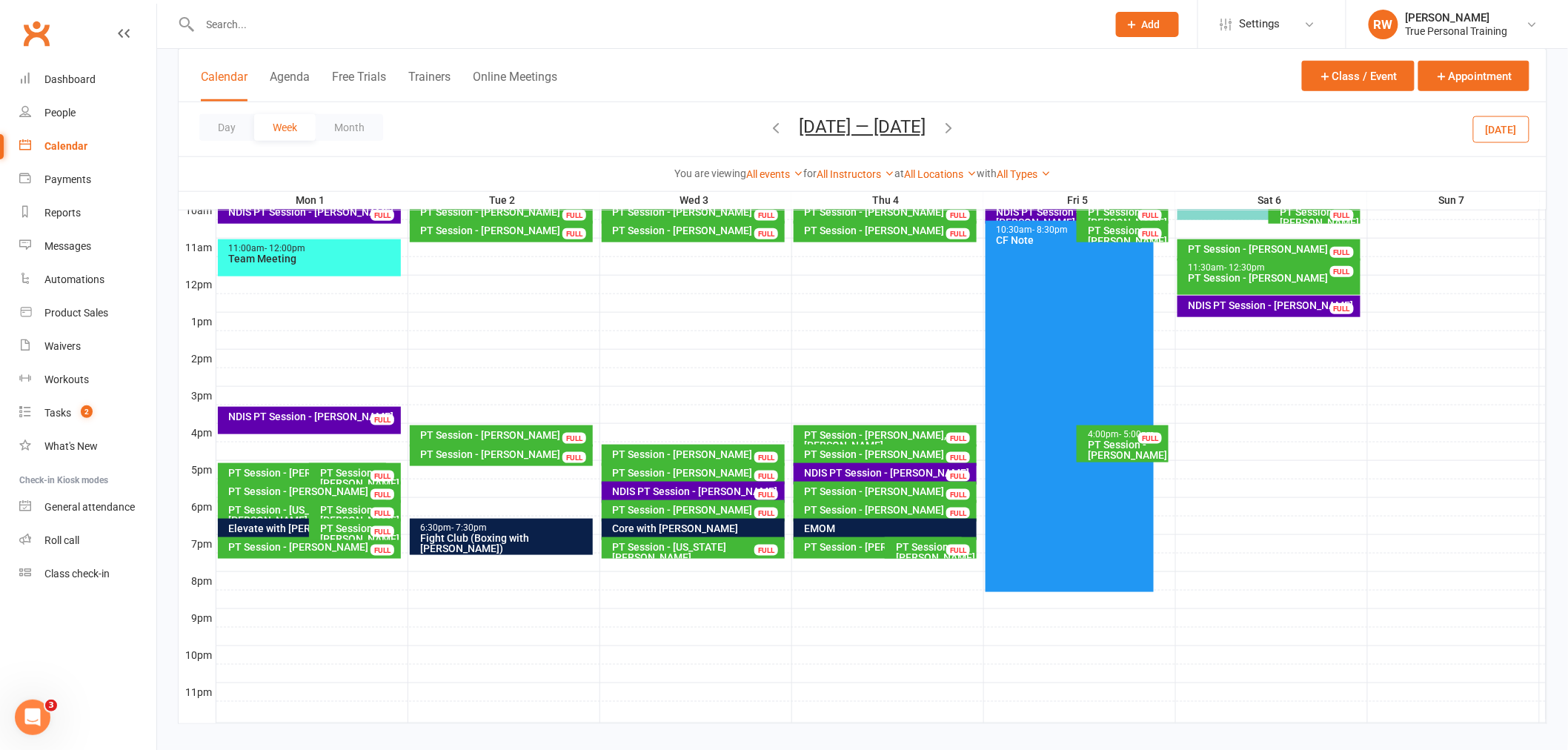
scroll to position [487, 0]
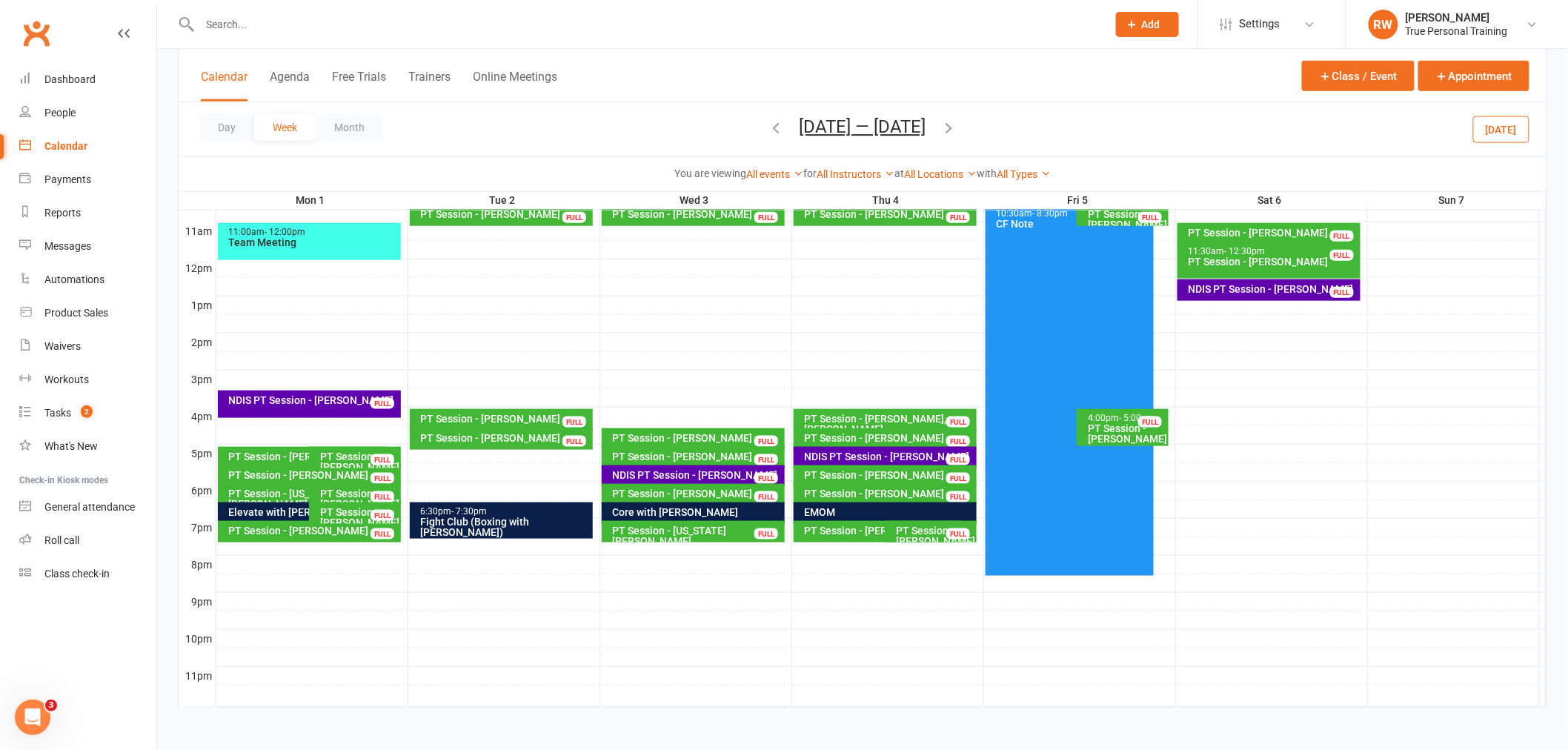
click at [1508, 132] on button "[DATE]" at bounding box center [1501, 128] width 56 height 27
